Goal: Task Accomplishment & Management: Complete application form

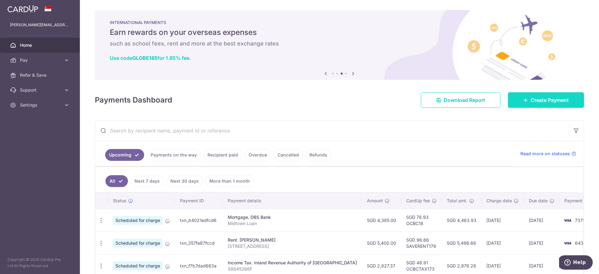
click at [535, 97] on span "Create Payment" at bounding box center [550, 99] width 38 height 7
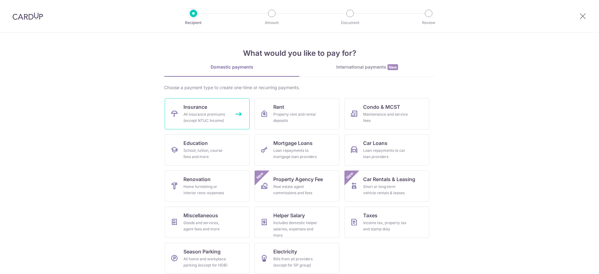
click at [215, 115] on div "All insurance premiums (except NTUC Income)" at bounding box center [205, 117] width 45 height 12
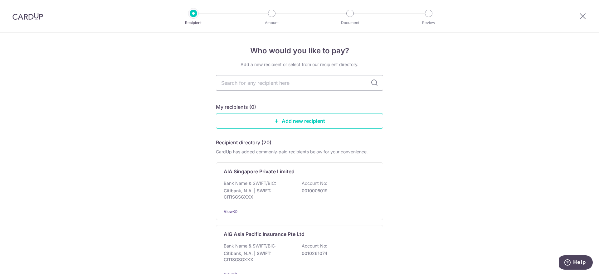
type input "great eastern"
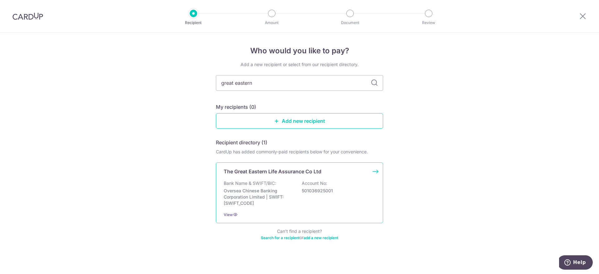
click at [258, 180] on div "The Great Eastern Life Assurance Co Ltd Bank Name & SWIFT/BIC: Oversea Chinese …" at bounding box center [299, 192] width 167 height 61
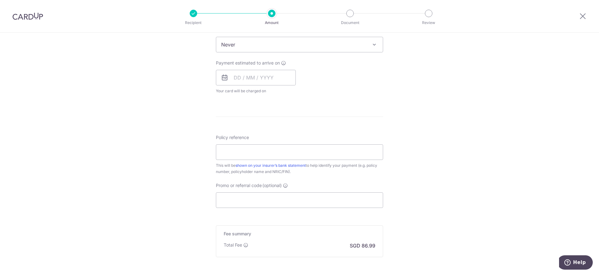
scroll to position [323, 0]
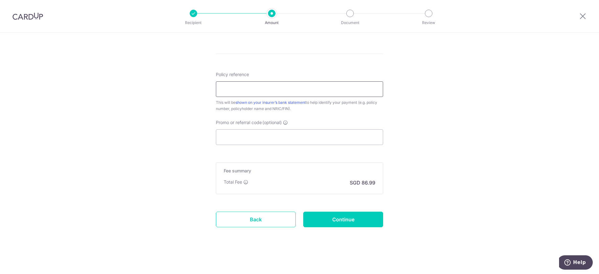
click at [264, 91] on input "Policy reference" at bounding box center [299, 89] width 167 height 16
paste input "'0242493702"
click at [221, 89] on input "'0242493702" at bounding box center [299, 89] width 167 height 16
type input "0242493702"
click at [258, 138] on input "Promo or referral code (optional)" at bounding box center [299, 137] width 167 height 16
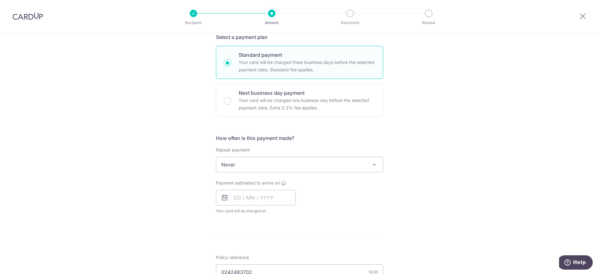
scroll to position [128, 0]
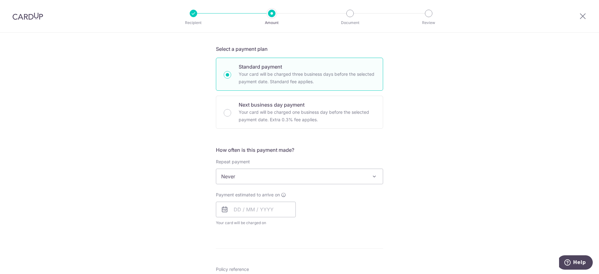
type input "OCBC195"
click at [248, 177] on span "Never" at bounding box center [299, 176] width 167 height 15
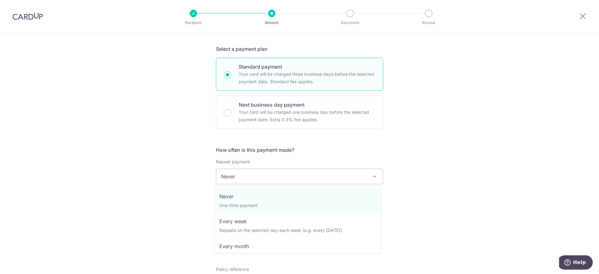
click at [184, 173] on div "Tell us more about your payment Enter payment amount SGD 3,345.90 3345.90 Selec…" at bounding box center [299, 201] width 599 height 592
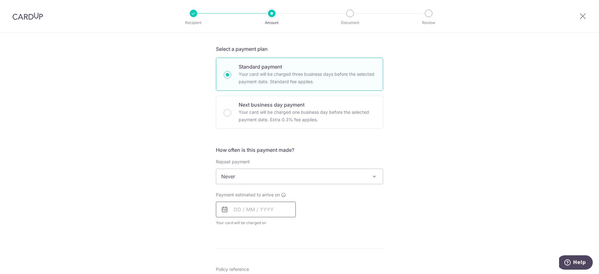
click at [257, 213] on input "text" at bounding box center [256, 210] width 80 height 16
click at [301, 226] on link "Next" at bounding box center [303, 226] width 7 height 7
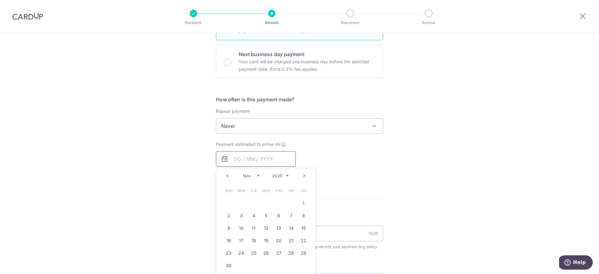
scroll to position [193, 0]
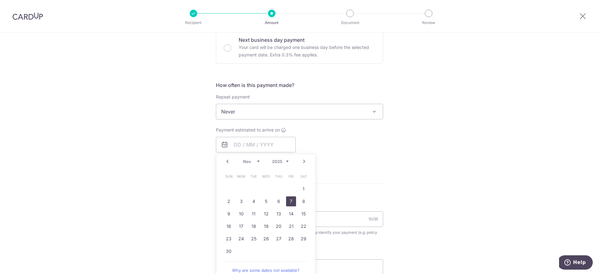
click at [291, 202] on link "7" at bounding box center [291, 201] width 10 height 10
type input "07/11/2025"
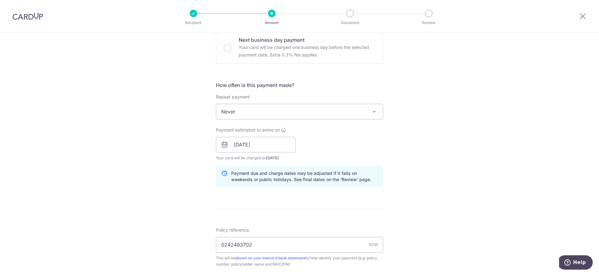
drag, startPoint x: 179, startPoint y: 179, endPoint x: 189, endPoint y: 177, distance: 10.2
click at [180, 179] on div "Tell us more about your payment Enter payment amount SGD 3,345.90 3345.90 Selec…" at bounding box center [299, 149] width 599 height 618
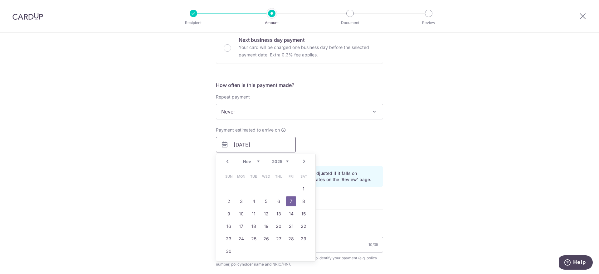
drag, startPoint x: 259, startPoint y: 146, endPoint x: 220, endPoint y: 146, distance: 38.7
click at [220, 146] on div "07/11/2025 Prev Next Oct Nov Dec 2025 2026 2027 2028 2029 2030 2031 2032 2033 2…" at bounding box center [256, 145] width 80 height 16
click at [426, 177] on div "Tell us more about your payment Enter payment amount SGD 3,345.90 3345.90 Selec…" at bounding box center [299, 149] width 599 height 618
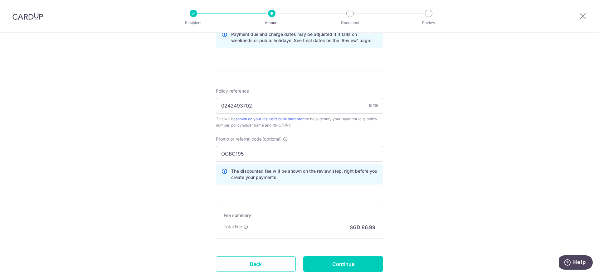
scroll to position [376, 0]
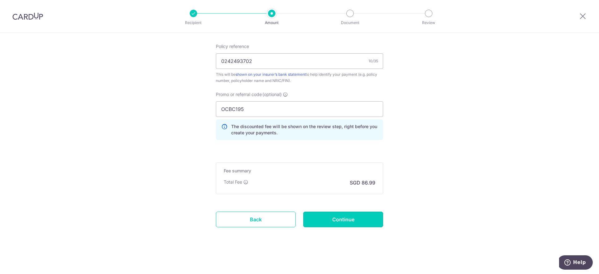
click at [341, 218] on input "Continue" at bounding box center [343, 220] width 80 height 16
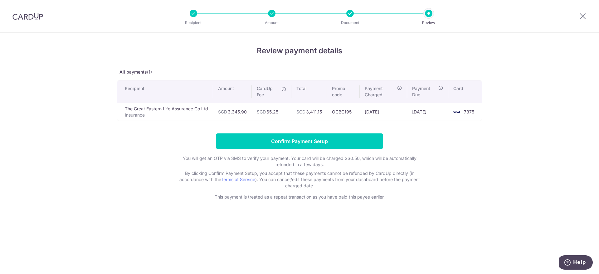
drag, startPoint x: 285, startPoint y: 110, endPoint x: 269, endPoint y: 114, distance: 16.3
click at [269, 114] on td "SGD 65.25" at bounding box center [272, 112] width 40 height 18
copy td "65.25"
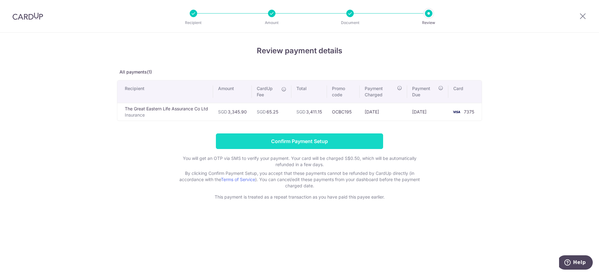
click at [331, 142] on input "Confirm Payment Setup" at bounding box center [299, 141] width 167 height 16
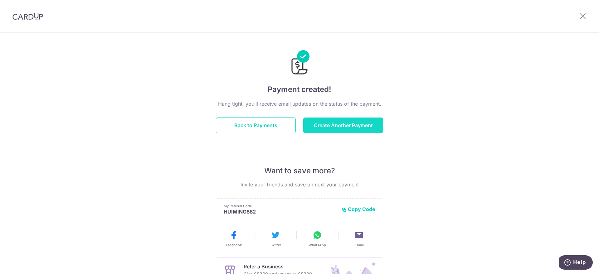
click at [352, 122] on button "Create Another Payment" at bounding box center [343, 126] width 80 height 16
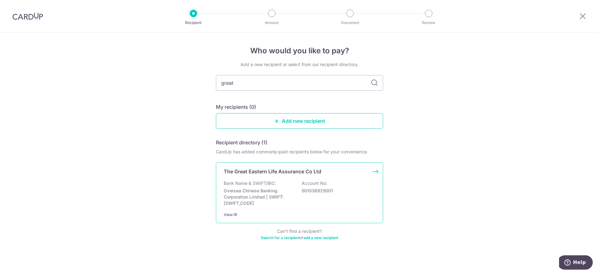
click at [254, 183] on p "Bank Name & SWIFT/BIC:" at bounding box center [250, 183] width 52 height 6
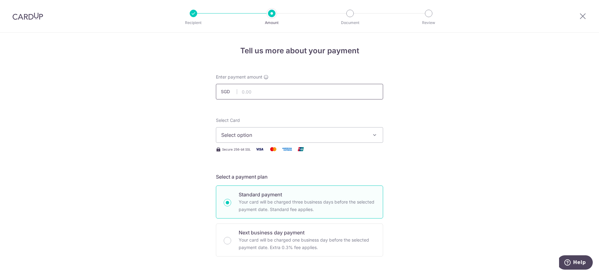
drag, startPoint x: 263, startPoint y: 94, endPoint x: 262, endPoint y: 87, distance: 7.0
click at [263, 94] on input "text" at bounding box center [299, 92] width 167 height 16
type input "553.66"
drag, startPoint x: 142, startPoint y: 146, endPoint x: 222, endPoint y: 148, distance: 80.2
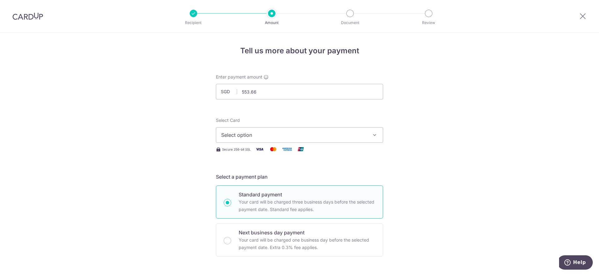
click at [227, 135] on span "Select option" at bounding box center [293, 134] width 145 height 7
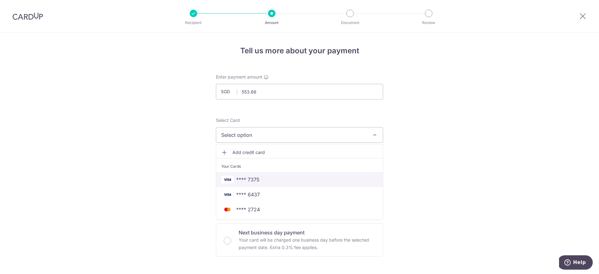
click at [240, 180] on span "**** 7375" at bounding box center [247, 179] width 23 height 7
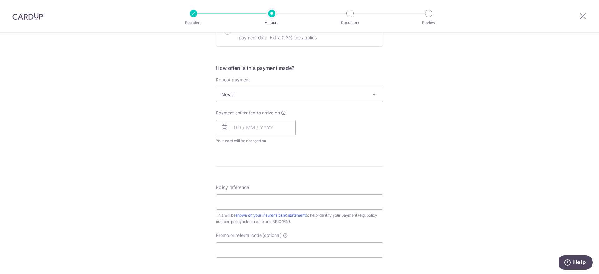
scroll to position [195, 0]
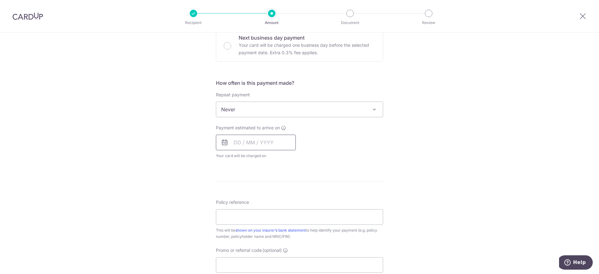
click at [263, 144] on input "text" at bounding box center [256, 143] width 80 height 16
click at [371, 127] on div "Payment estimated to arrive on Prev Next Oct Nov Dec 2025 2026 2027 2028 2029 2…" at bounding box center [299, 142] width 175 height 34
click at [254, 142] on input "text" at bounding box center [256, 143] width 80 height 16
click at [298, 157] on div "Prev Next Oct Nov Dec 2025 2026 2027 2028 2029 2030 2031 2032 2033 2034 2035" at bounding box center [265, 159] width 99 height 15
click at [301, 158] on link "Next" at bounding box center [303, 159] width 7 height 7
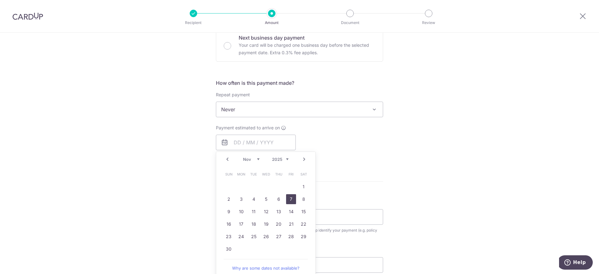
click at [288, 198] on link "7" at bounding box center [291, 199] width 10 height 10
type input "07/11/2025"
click at [372, 158] on div "Payment estimated to arrive on 07/11/2025 Prev Next Oct Nov Dec 2025 2026 2027 …" at bounding box center [299, 142] width 175 height 34
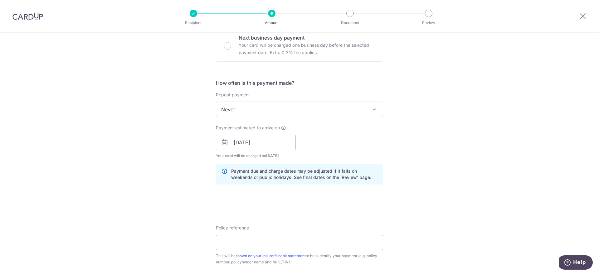
click at [280, 243] on input "Policy reference" at bounding box center [299, 243] width 167 height 16
paste input "'0242493710"
click at [221, 242] on input "'0242493710" at bounding box center [299, 243] width 167 height 16
type input "0242493710"
click at [195, 199] on div "Tell us more about your payment Enter payment amount SGD 553.66 553.66 Select C…" at bounding box center [299, 133] width 599 height 590
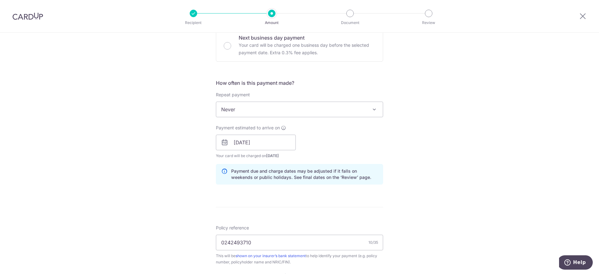
scroll to position [348, 0]
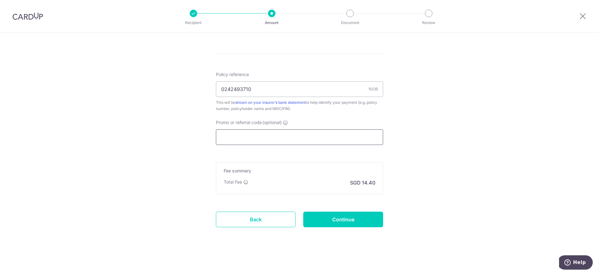
click at [270, 137] on input "Promo or referral code (optional)" at bounding box center [299, 137] width 167 height 16
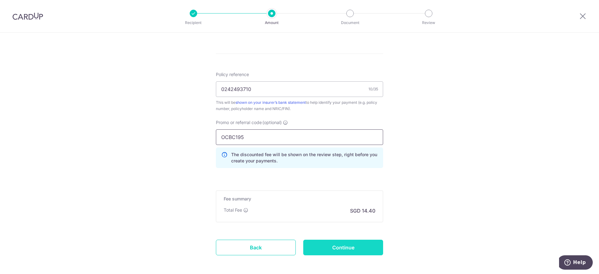
type input "OCBC195"
click at [363, 252] on input "Continue" at bounding box center [343, 248] width 80 height 16
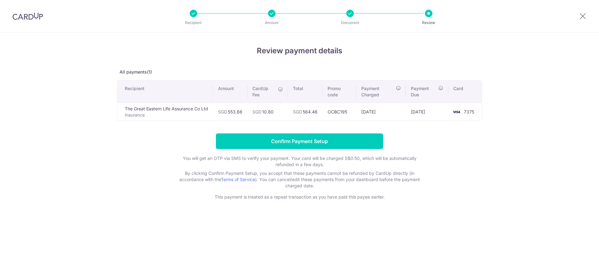
click at [265, 112] on td "SGD 10.80" at bounding box center [267, 112] width 41 height 18
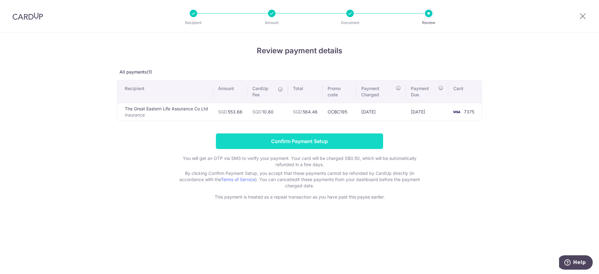
click at [361, 138] on input "Confirm Payment Setup" at bounding box center [299, 141] width 167 height 16
